Goal: Task Accomplishment & Management: Manage account settings

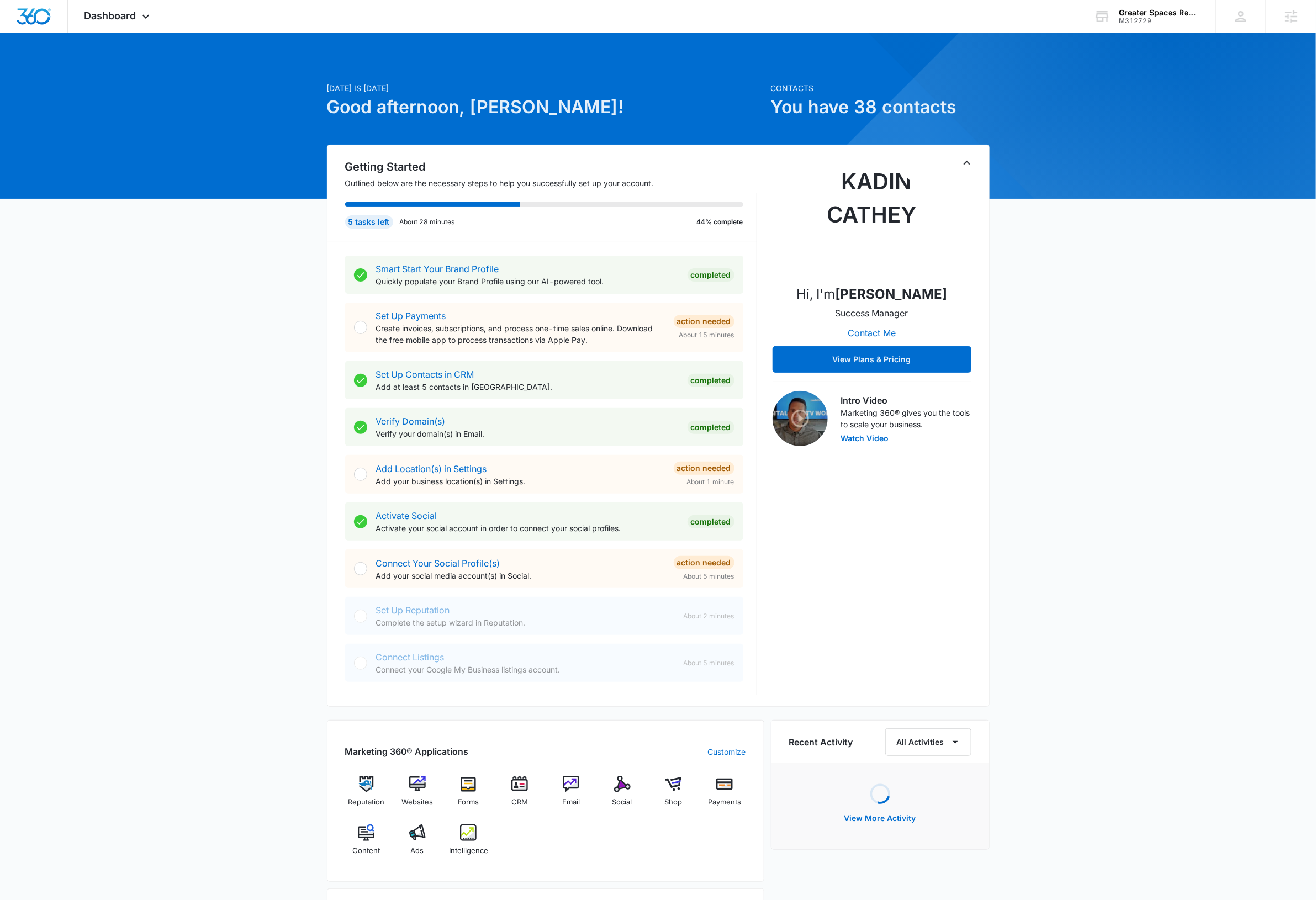
click at [1161, 337] on div "Today is Friday, October 3rd Good afternoon, Dave! Contacts You have 38 contact…" at bounding box center [658, 643] width 1316 height 1192
drag, startPoint x: 1244, startPoint y: 22, endPoint x: 1241, endPoint y: 58, distance: 36.1
click at [1244, 22] on icon at bounding box center [1241, 17] width 17 height 17
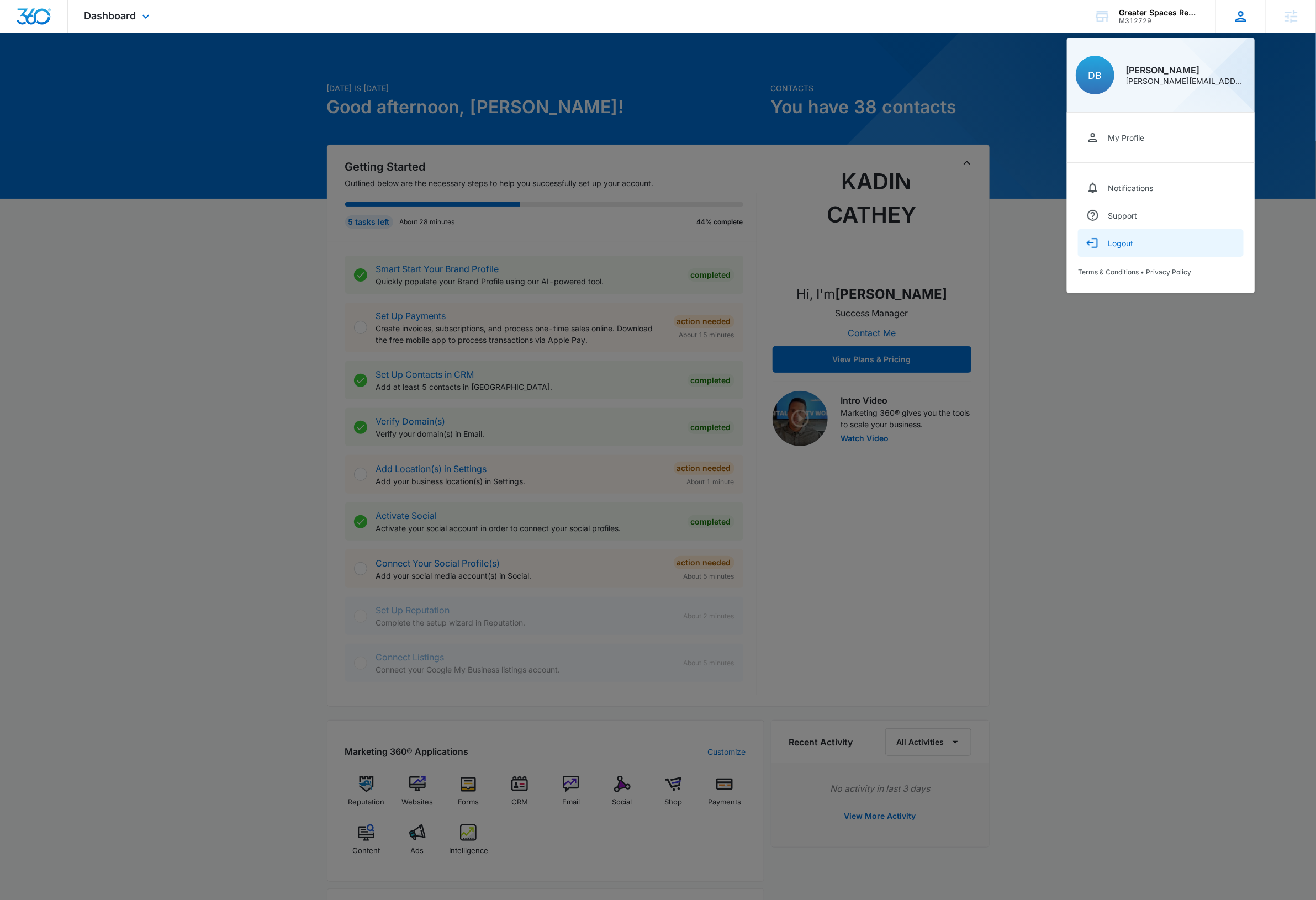
click at [1125, 243] on div "Logout" at bounding box center [1120, 243] width 25 height 9
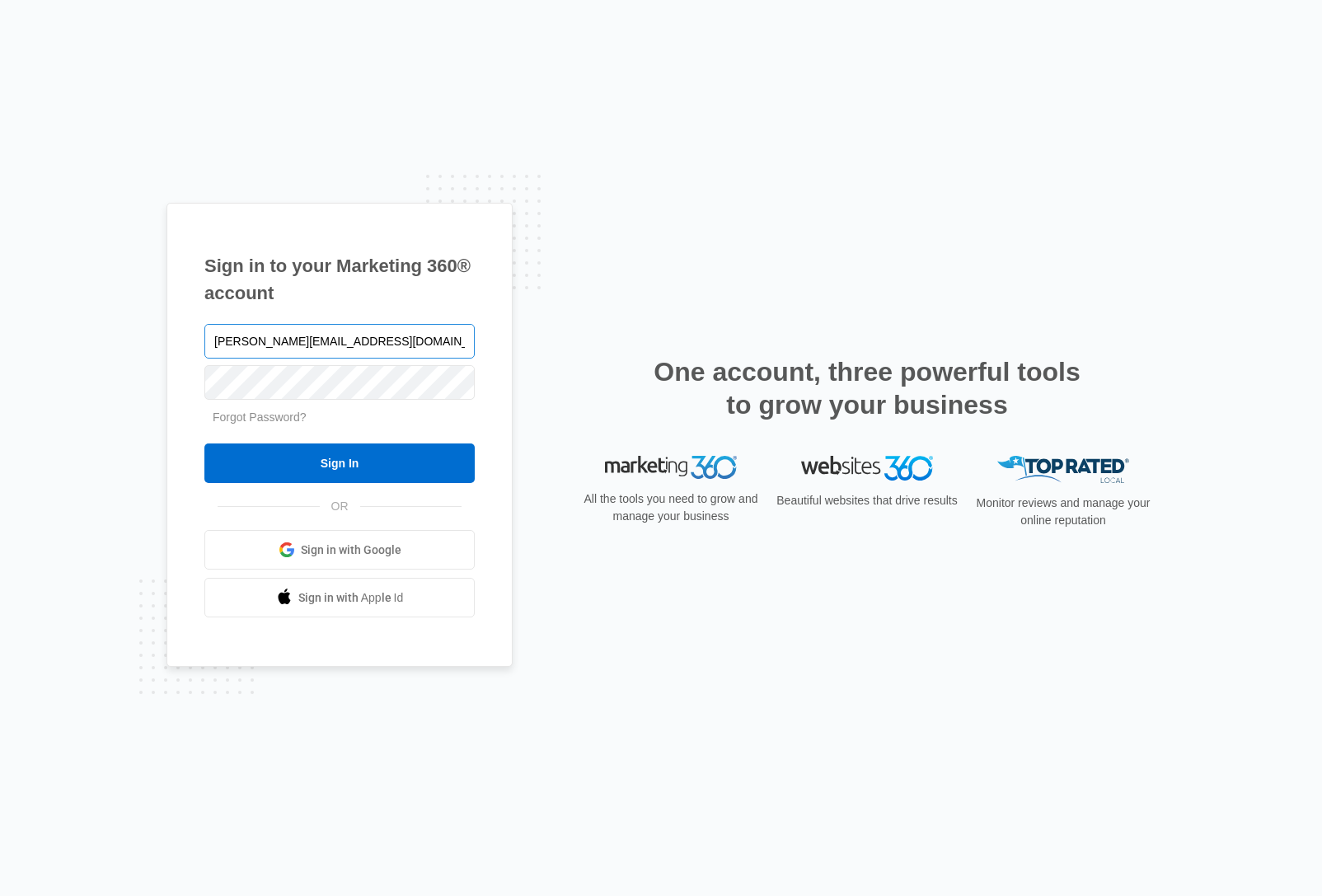
click at [340, 343] on input "[PERSON_NAME][EMAIL_ADDRESS][DOMAIN_NAME]" at bounding box center [339, 341] width 270 height 35
click at [340, 343] on input "dave@madwire.com" at bounding box center [339, 341] width 270 height 35
type input "randi@greaterspacesremodel.com"
click at [665, 650] on div "Sign in to your Marketing 360® account randi@greaterspacesremodel.com Forgot Pa…" at bounding box center [661, 448] width 989 height 491
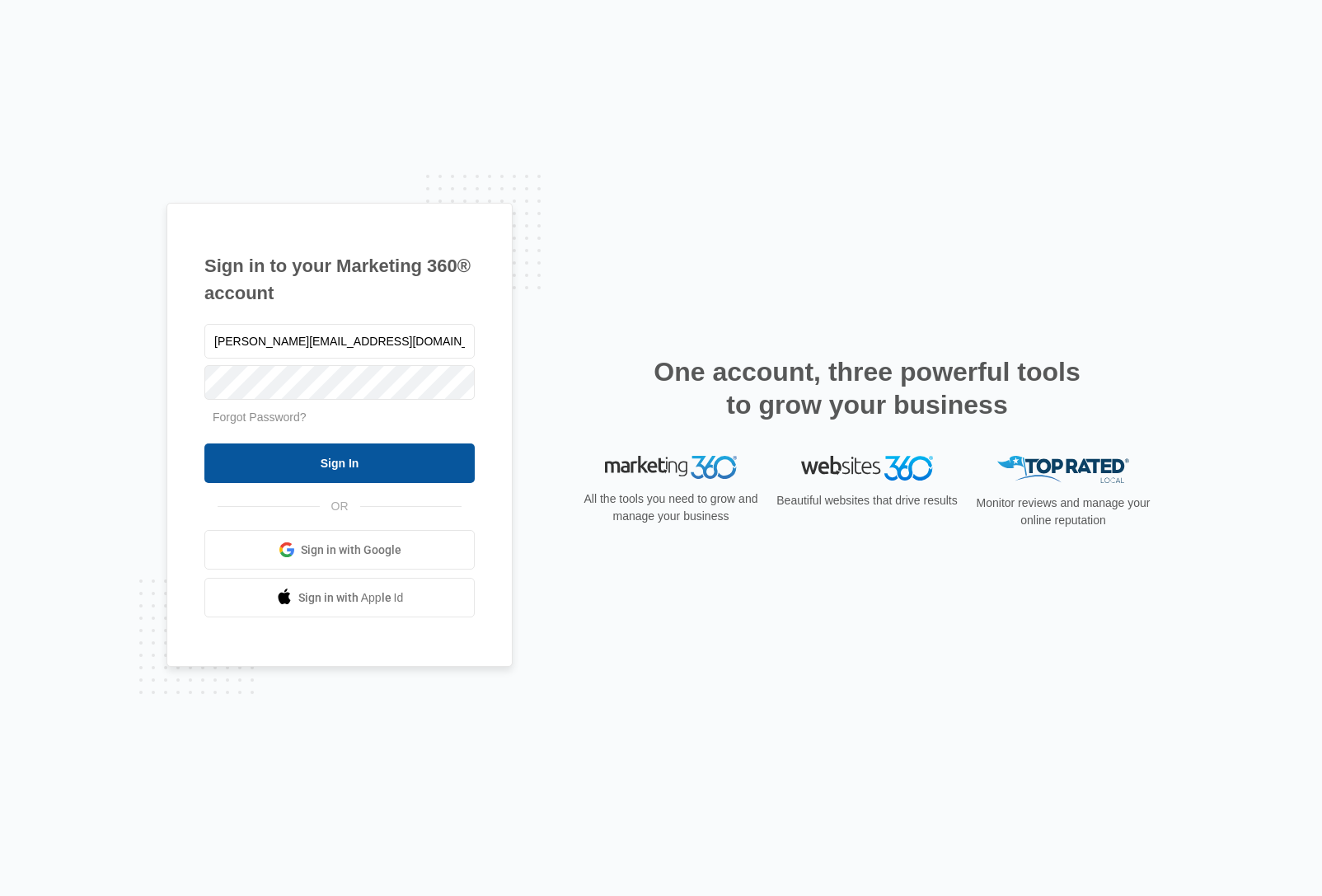
click at [383, 467] on input "Sign In" at bounding box center [339, 463] width 270 height 39
type input "[PERSON_NAME][EMAIL_ADDRESS][DOMAIN_NAME]"
click at [339, 465] on input "Sign In" at bounding box center [339, 463] width 270 height 39
type input "dave@madwire.com"
click at [310, 460] on input "Sign In" at bounding box center [339, 463] width 270 height 39
